Goal: Task Accomplishment & Management: Use online tool/utility

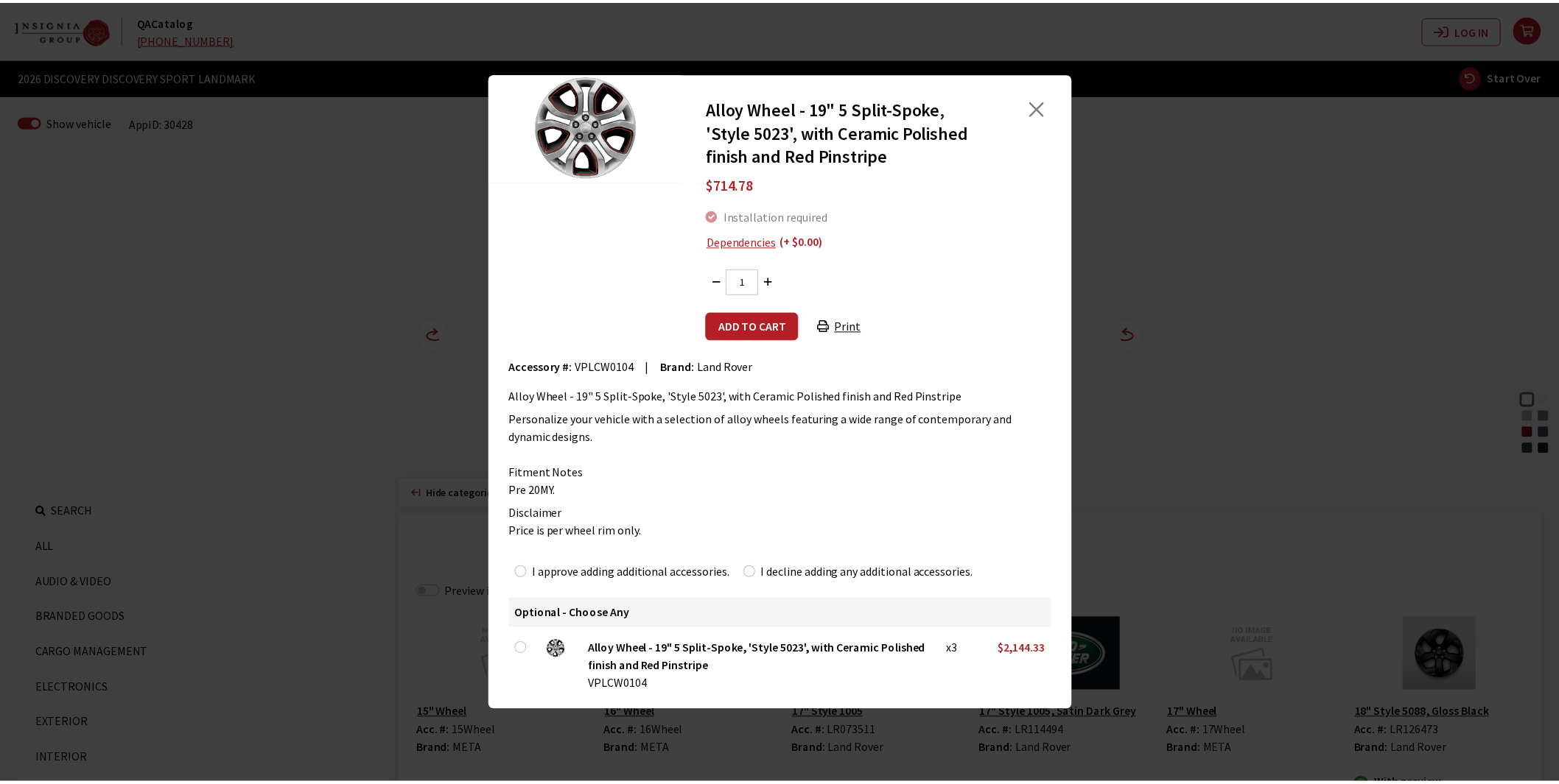
scroll to position [1146, 0]
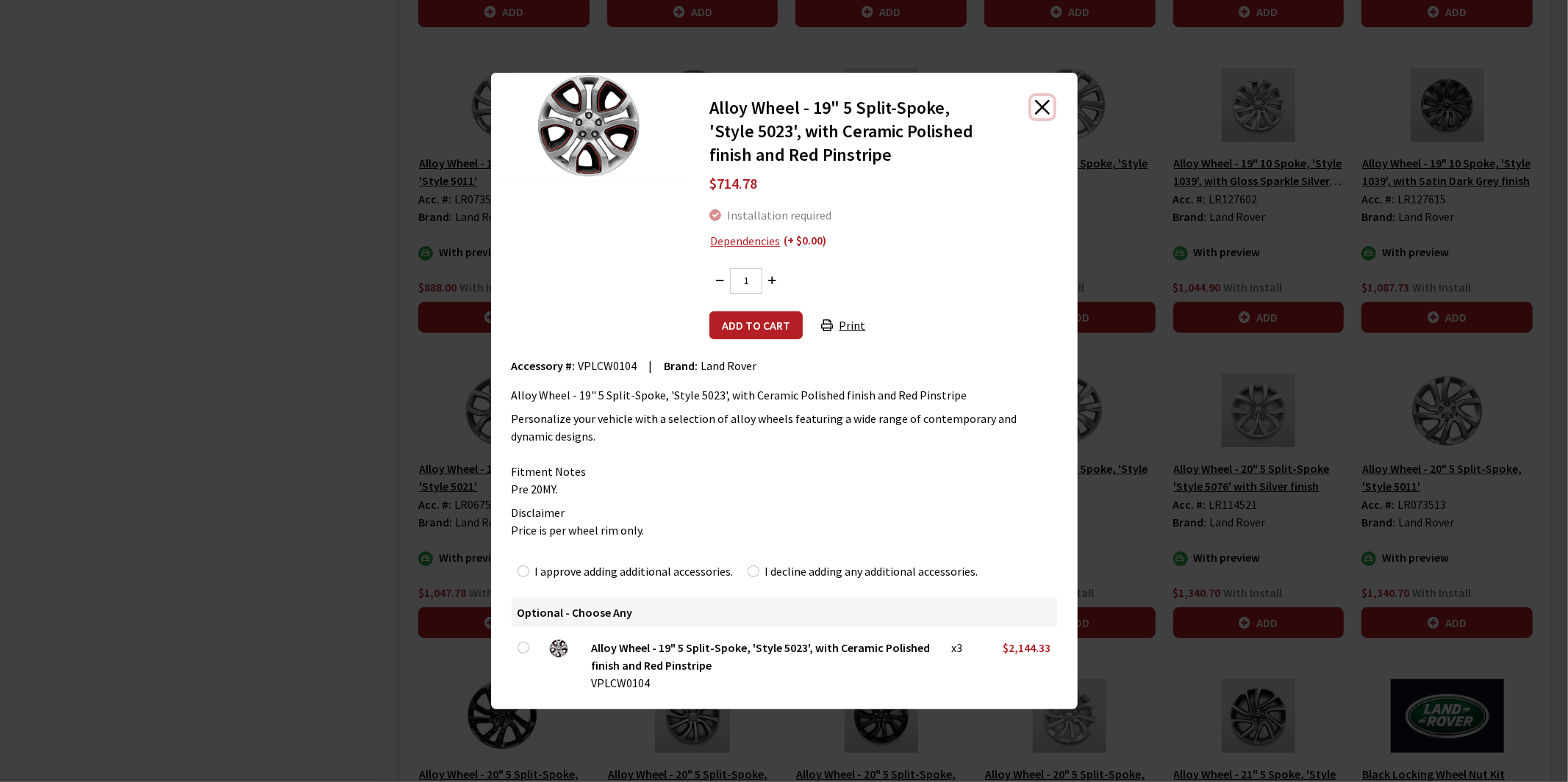
click at [1046, 103] on button "Close" at bounding box center [1042, 107] width 22 height 22
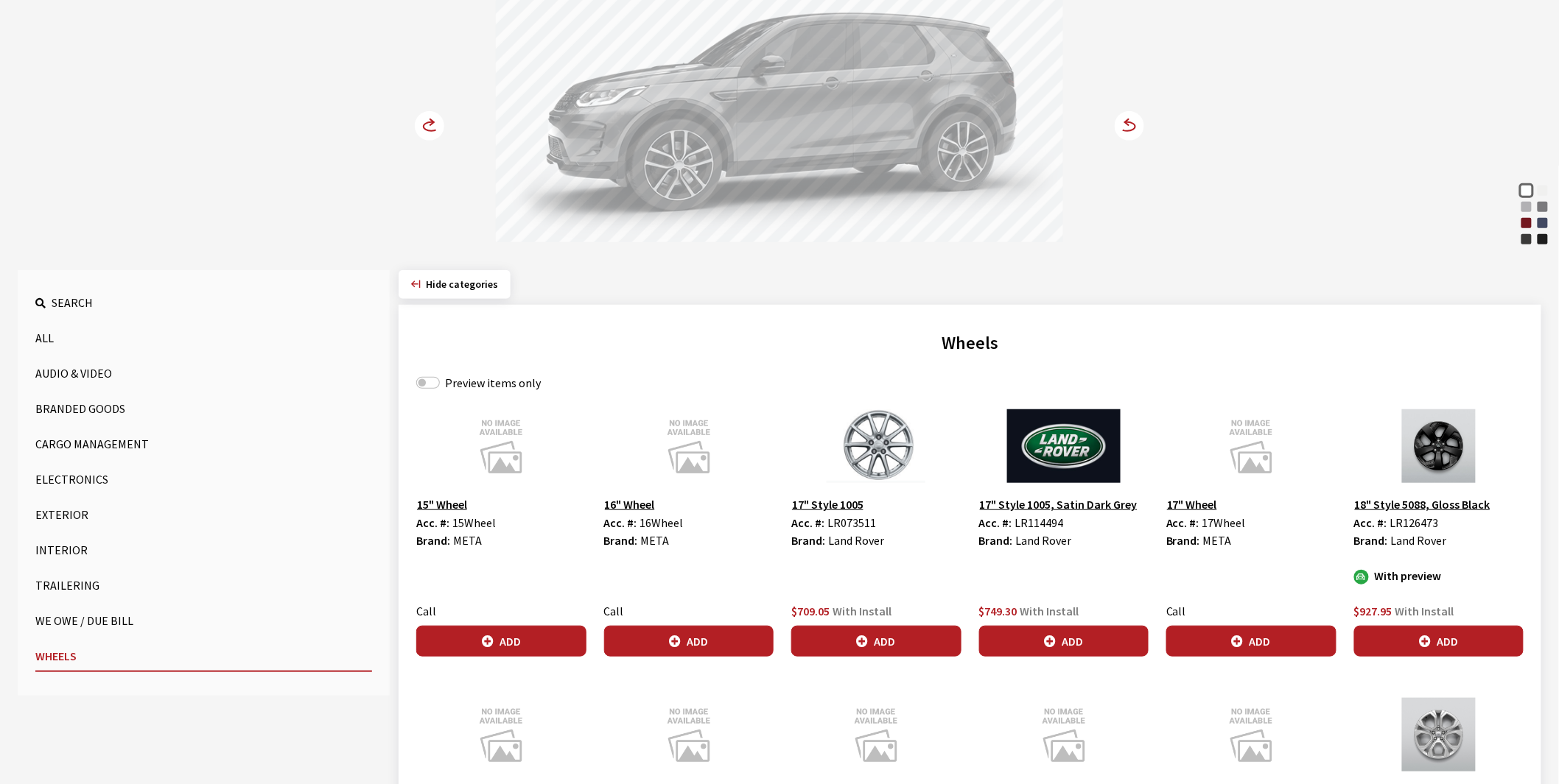
scroll to position [0, 0]
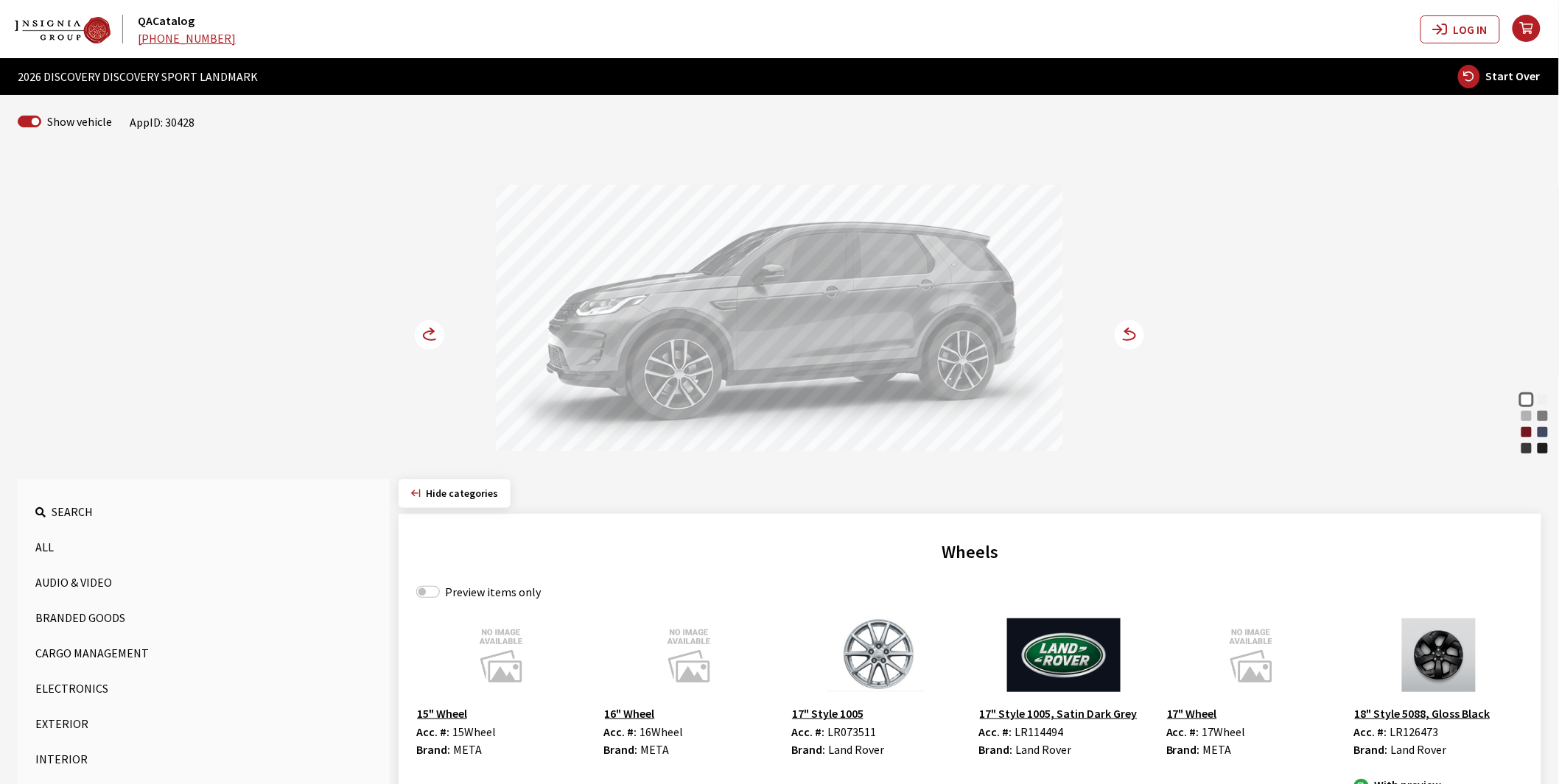
click at [1508, 74] on span "Start Over" at bounding box center [1513, 76] width 54 height 15
select select
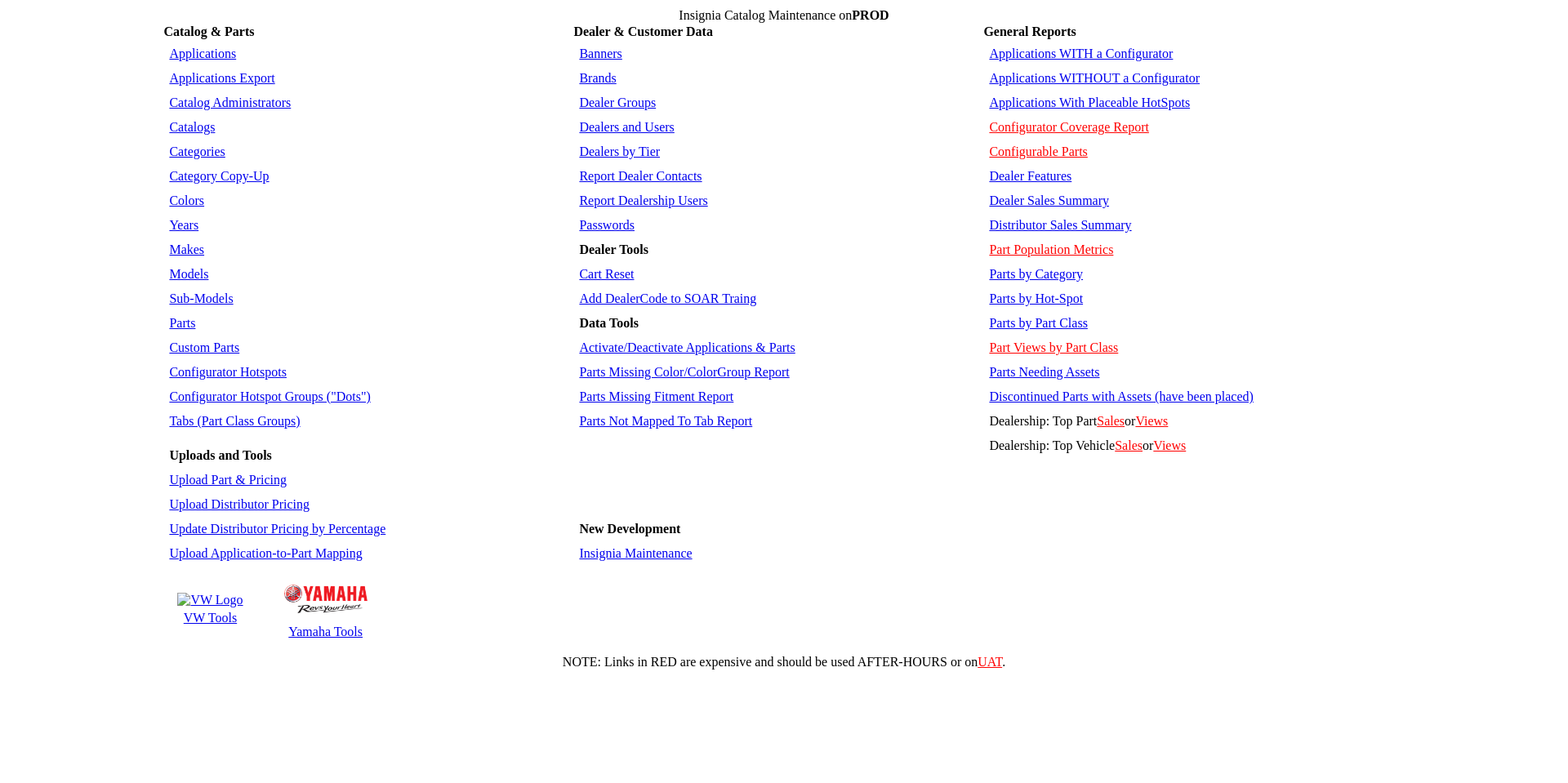
click at [1059, 71] on link "Applications WITHOUT a Configurator" at bounding box center [1094, 77] width 211 height 14
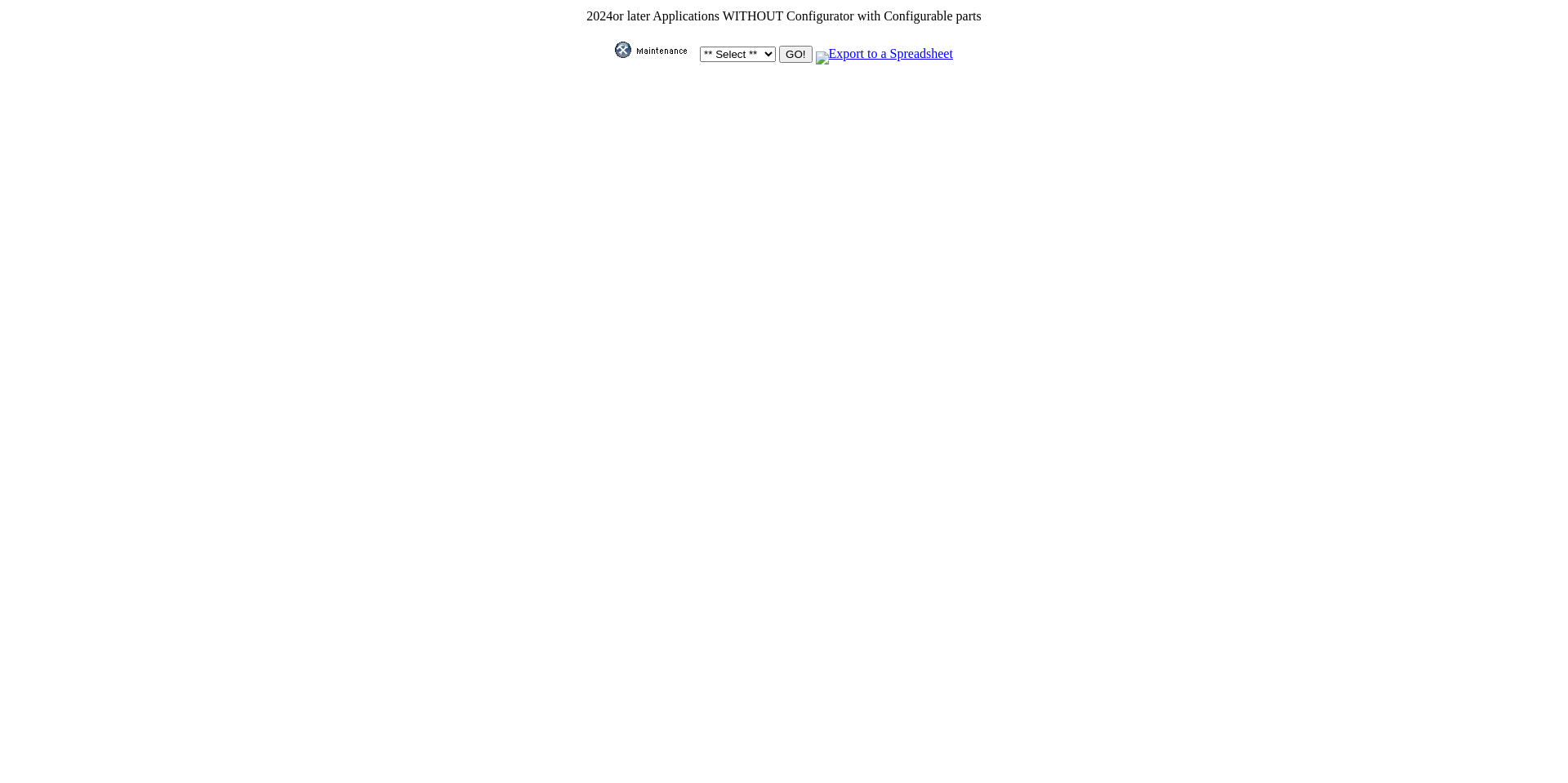
click at [762, 48] on select "** Select ** Acura Alfa Romeo Audi Bentley BMW DoubleTake [PERSON_NAME] Honda H…" at bounding box center [738, 54] width 76 height 15
select select "550"
click at [700, 47] on select "** Select ** Acura Alfa Romeo Audi Bentley BMW DoubleTake [PERSON_NAME] Honda H…" at bounding box center [738, 54] width 76 height 15
click at [788, 51] on input "GO!" at bounding box center [795, 54] width 32 height 17
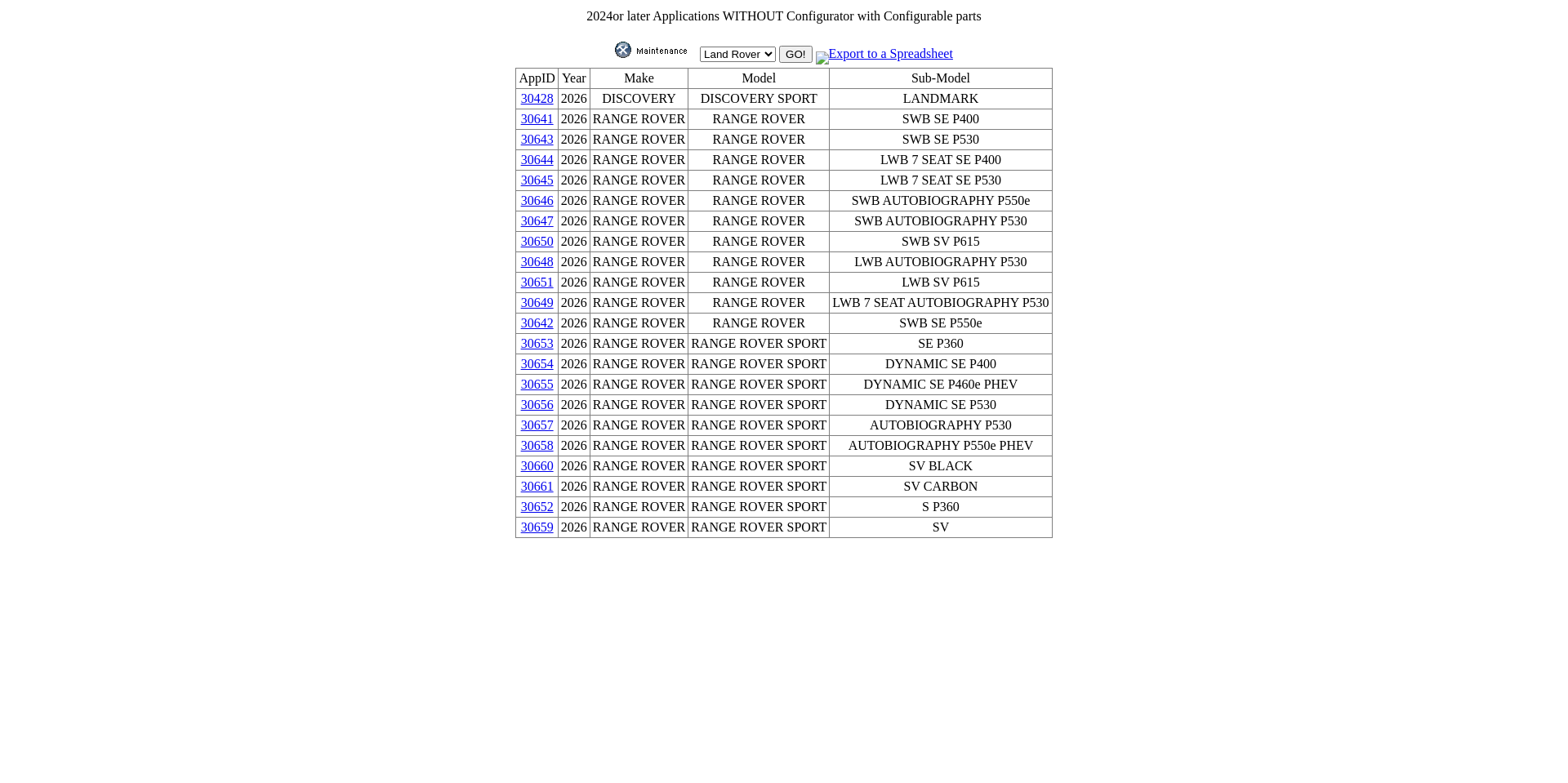
click at [909, 51] on link "Export to a Spreadsheet" at bounding box center [884, 53] width 137 height 14
